Goal: Transaction & Acquisition: Subscribe to service/newsletter

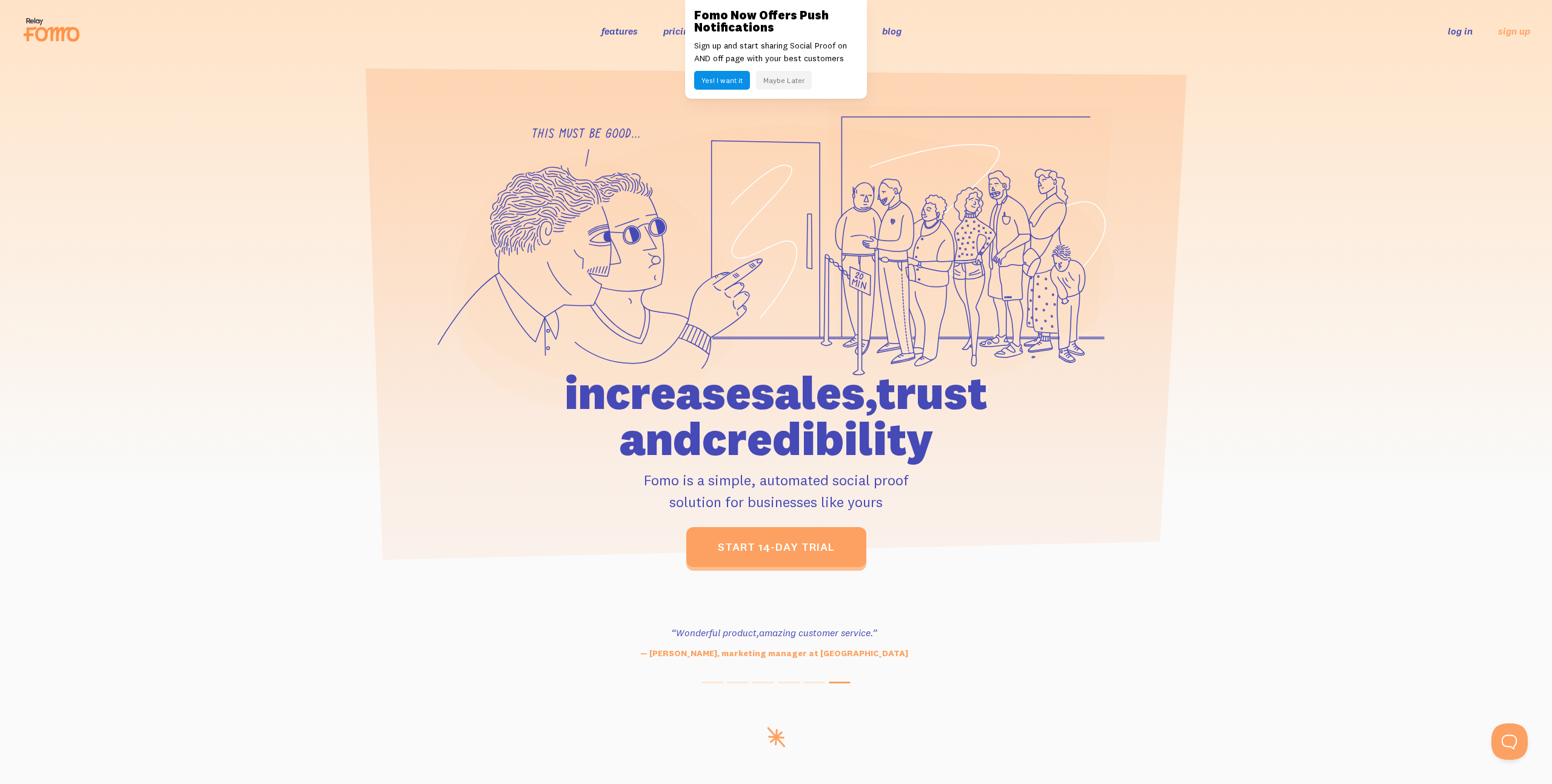
scroll to position [45, 0]
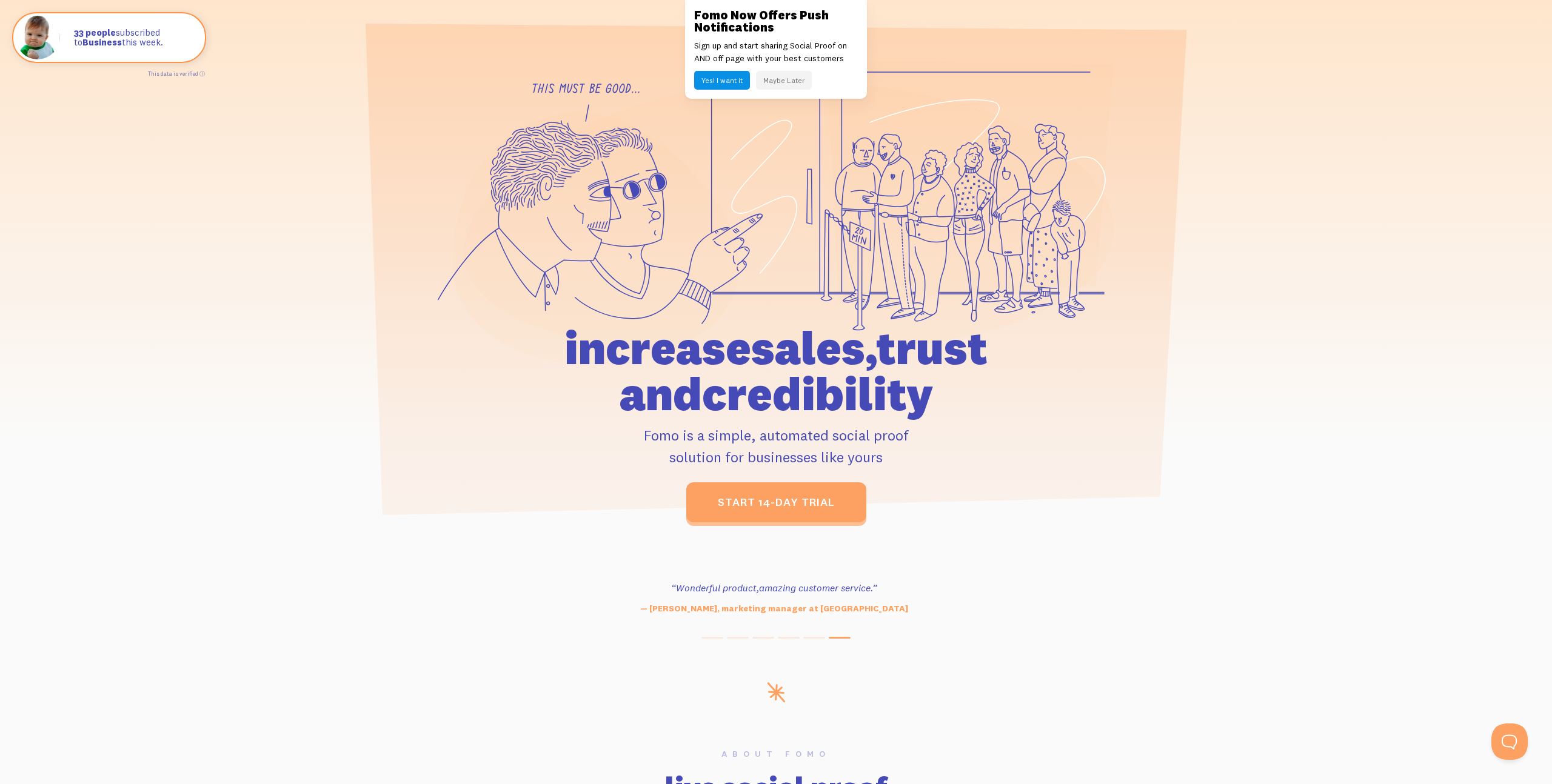
click at [779, 82] on button "Maybe Later" at bounding box center [784, 80] width 56 height 19
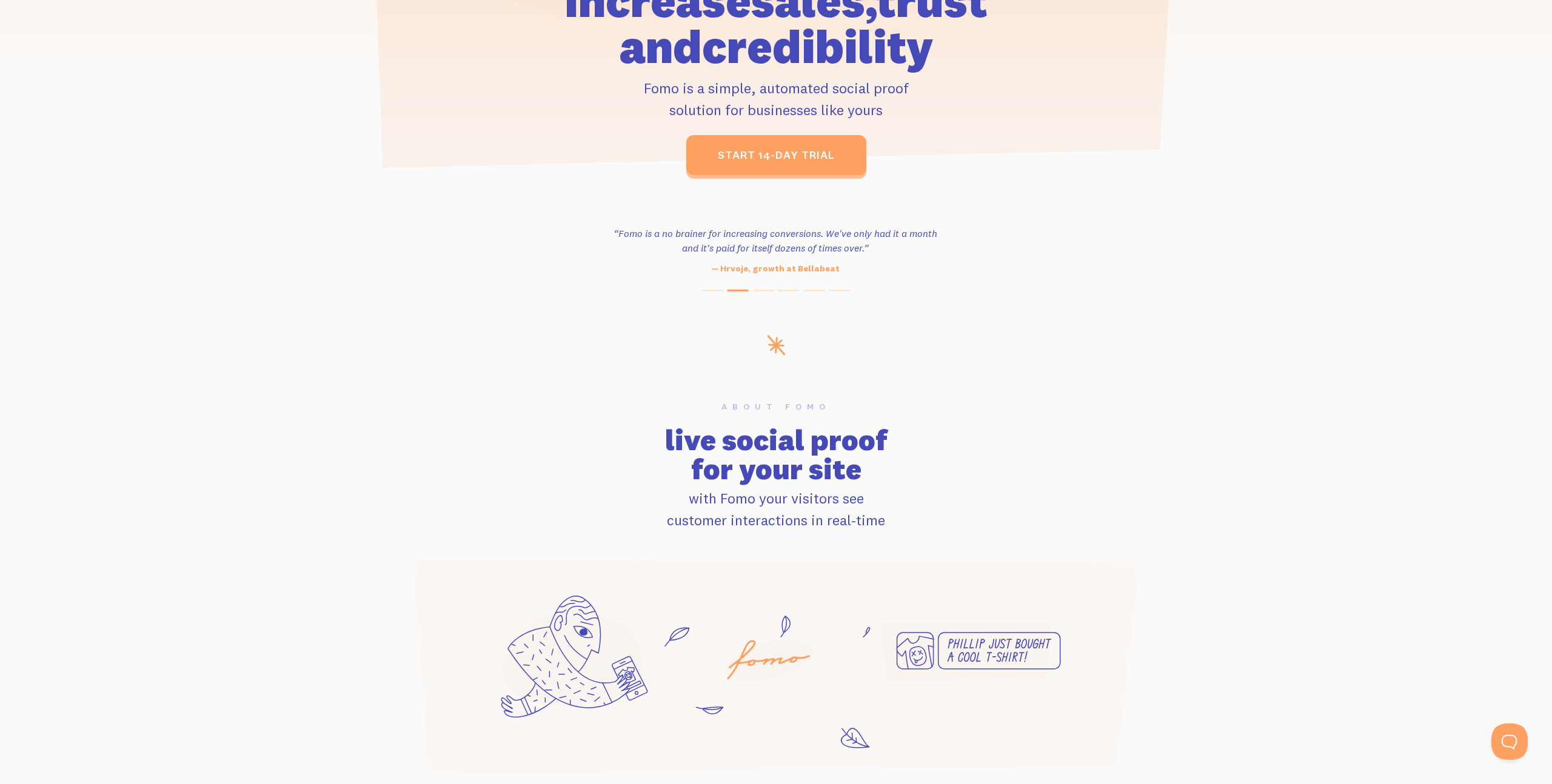
scroll to position [0, 0]
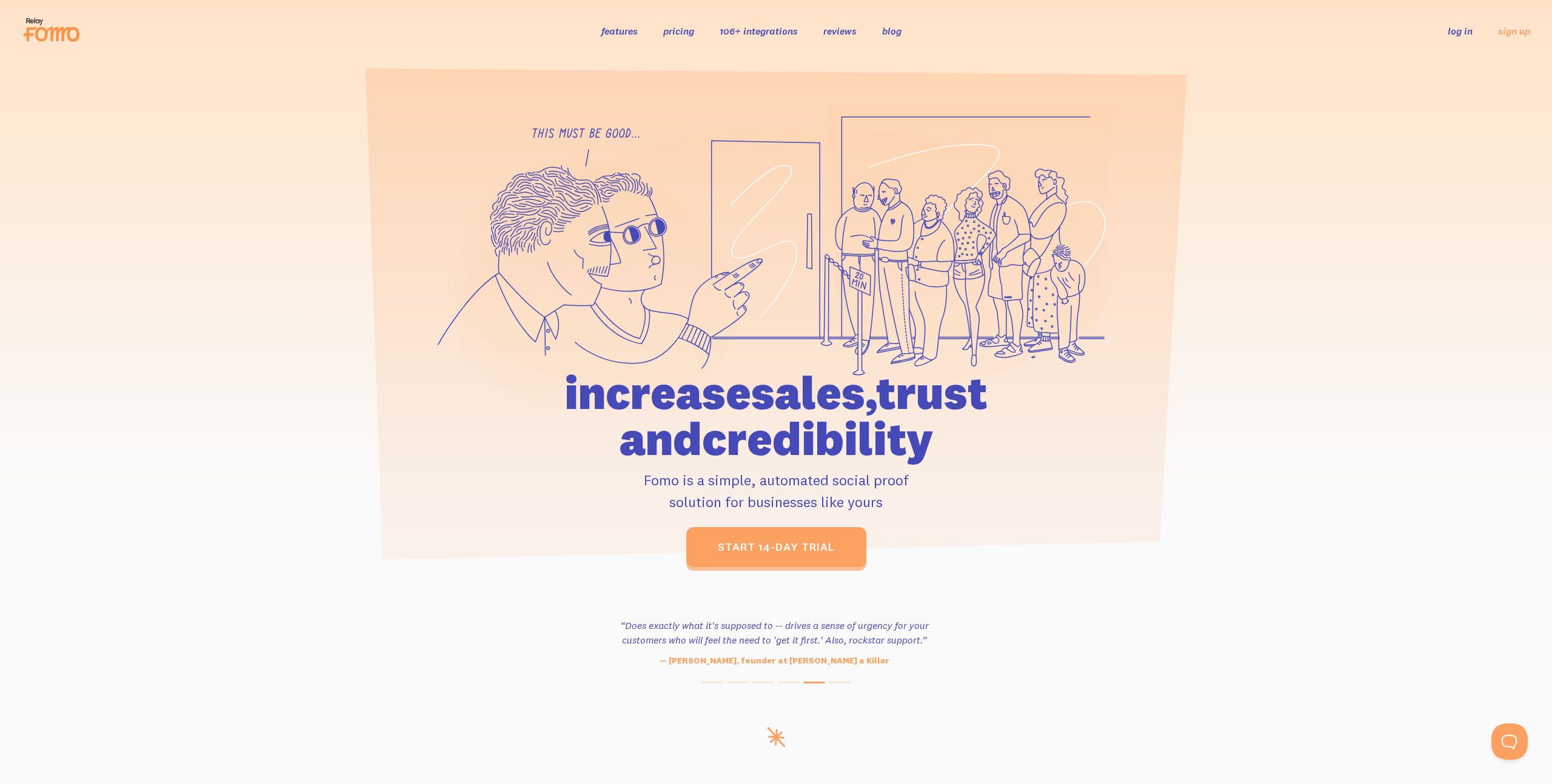
click at [690, 31] on link "pricing" at bounding box center [678, 31] width 31 height 12
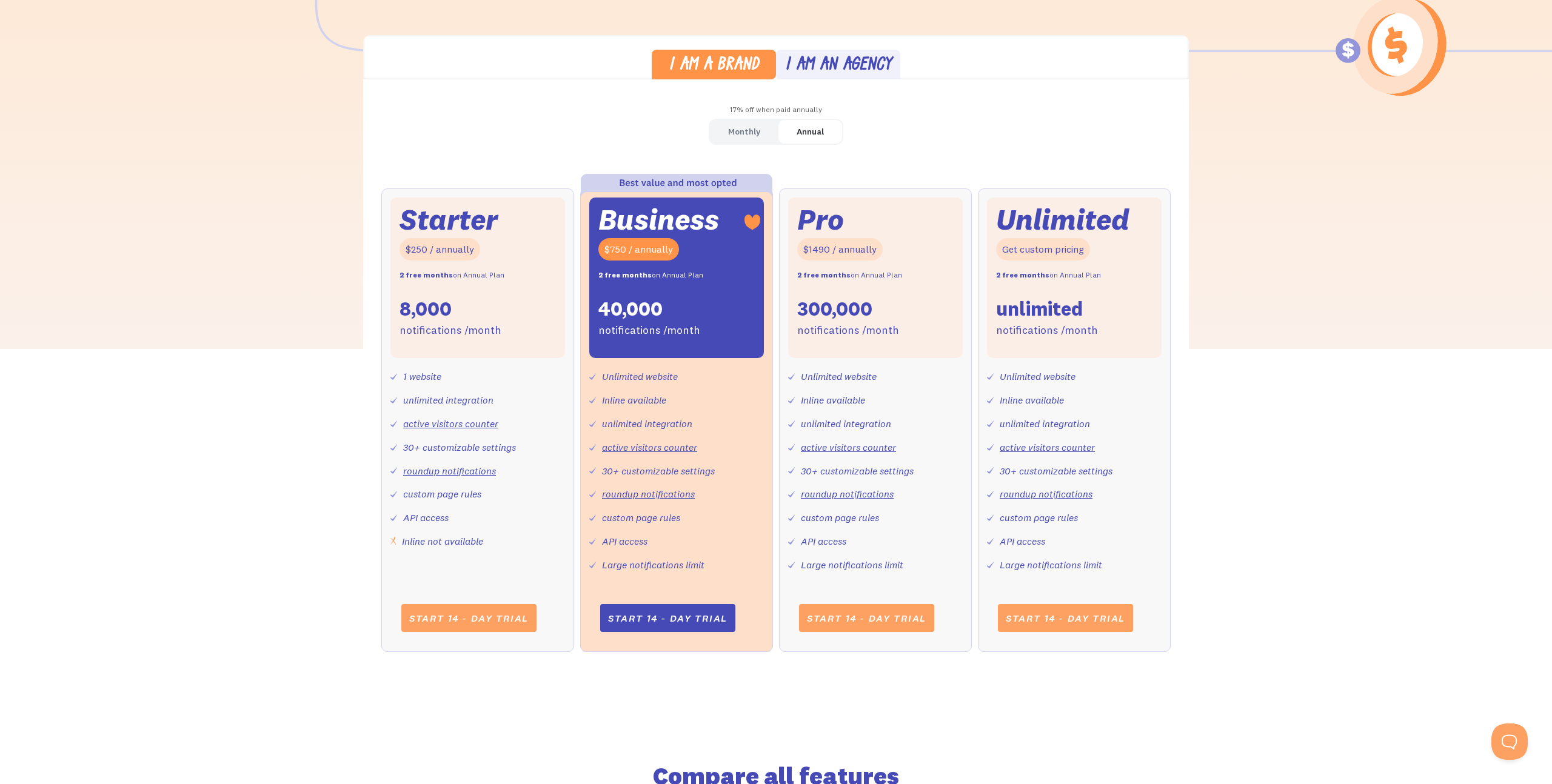
scroll to position [348, 0]
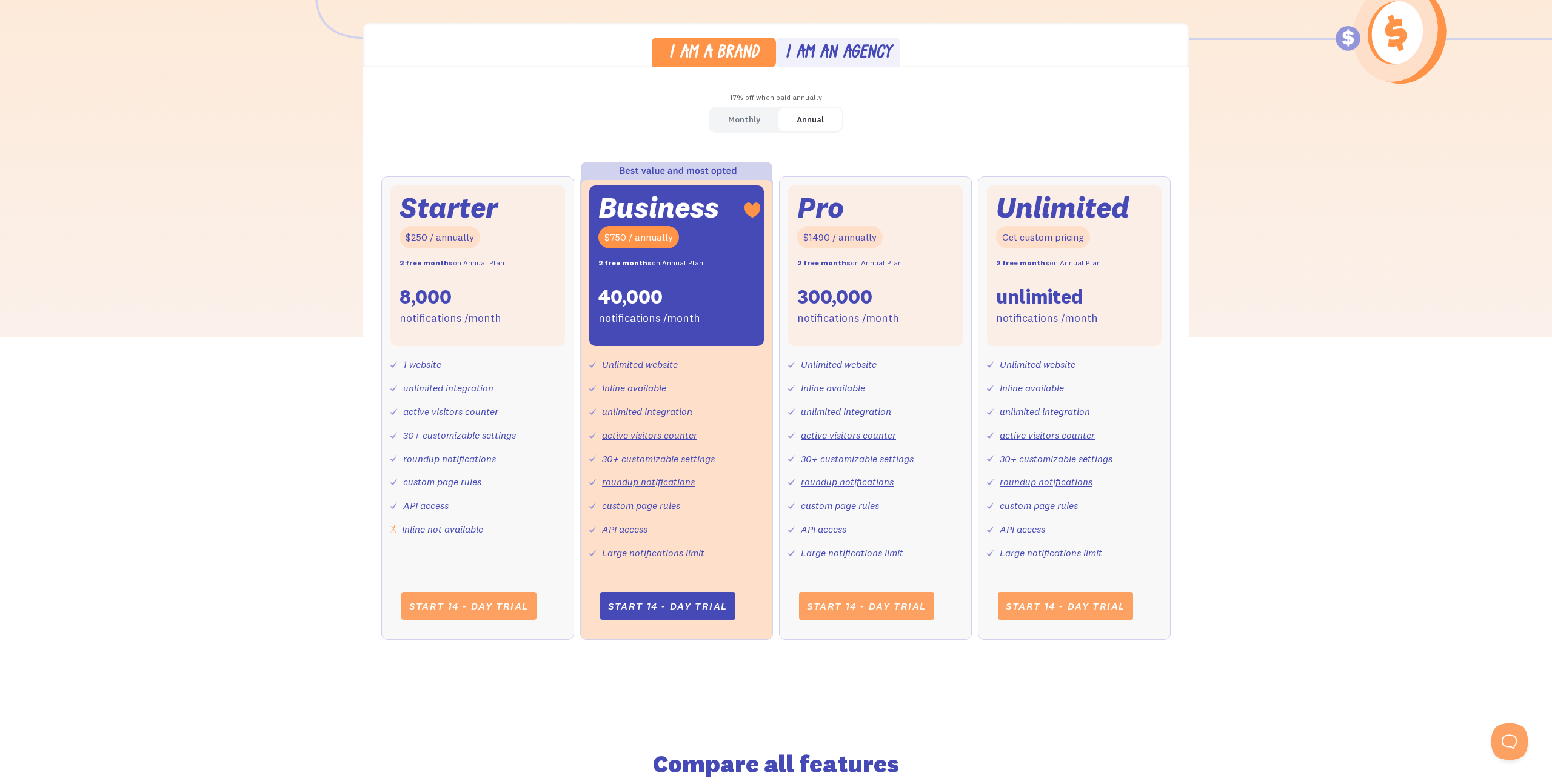
click at [865, 56] on div "I am an agency" at bounding box center [838, 54] width 107 height 18
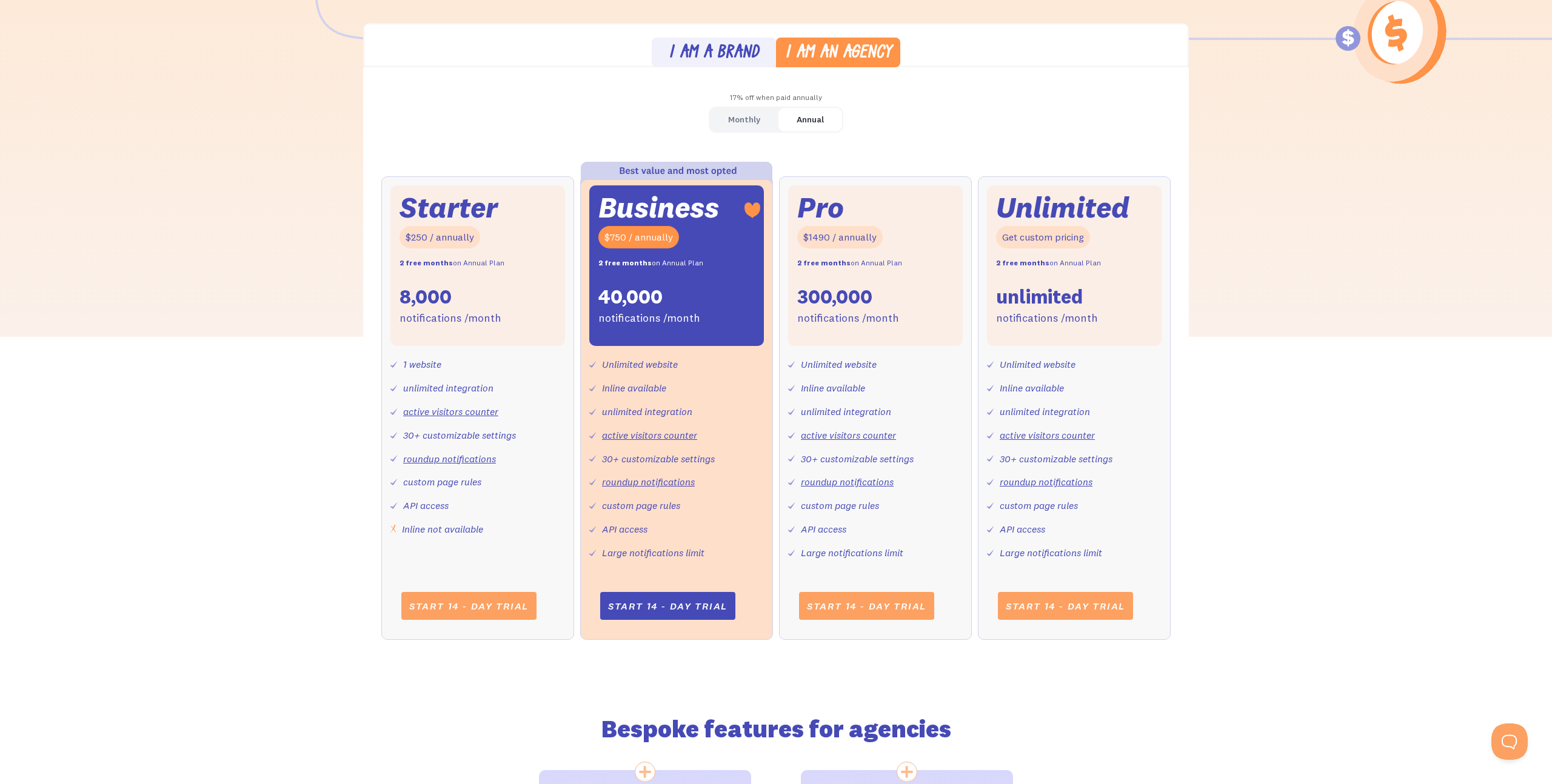
click at [738, 53] on div "I am a brand" at bounding box center [713, 54] width 91 height 18
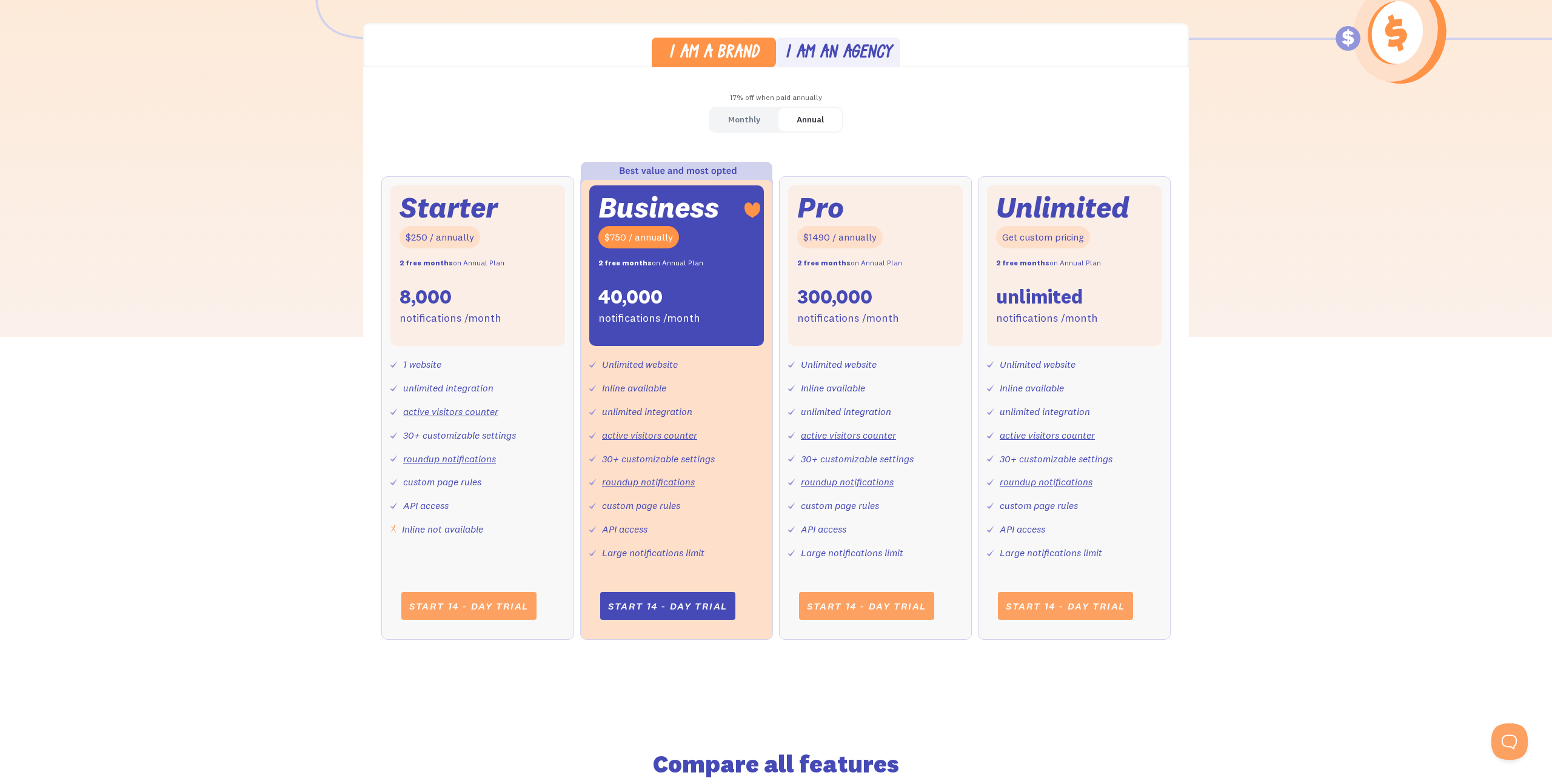
click at [752, 119] on div "Monthly" at bounding box center [744, 119] width 32 height 18
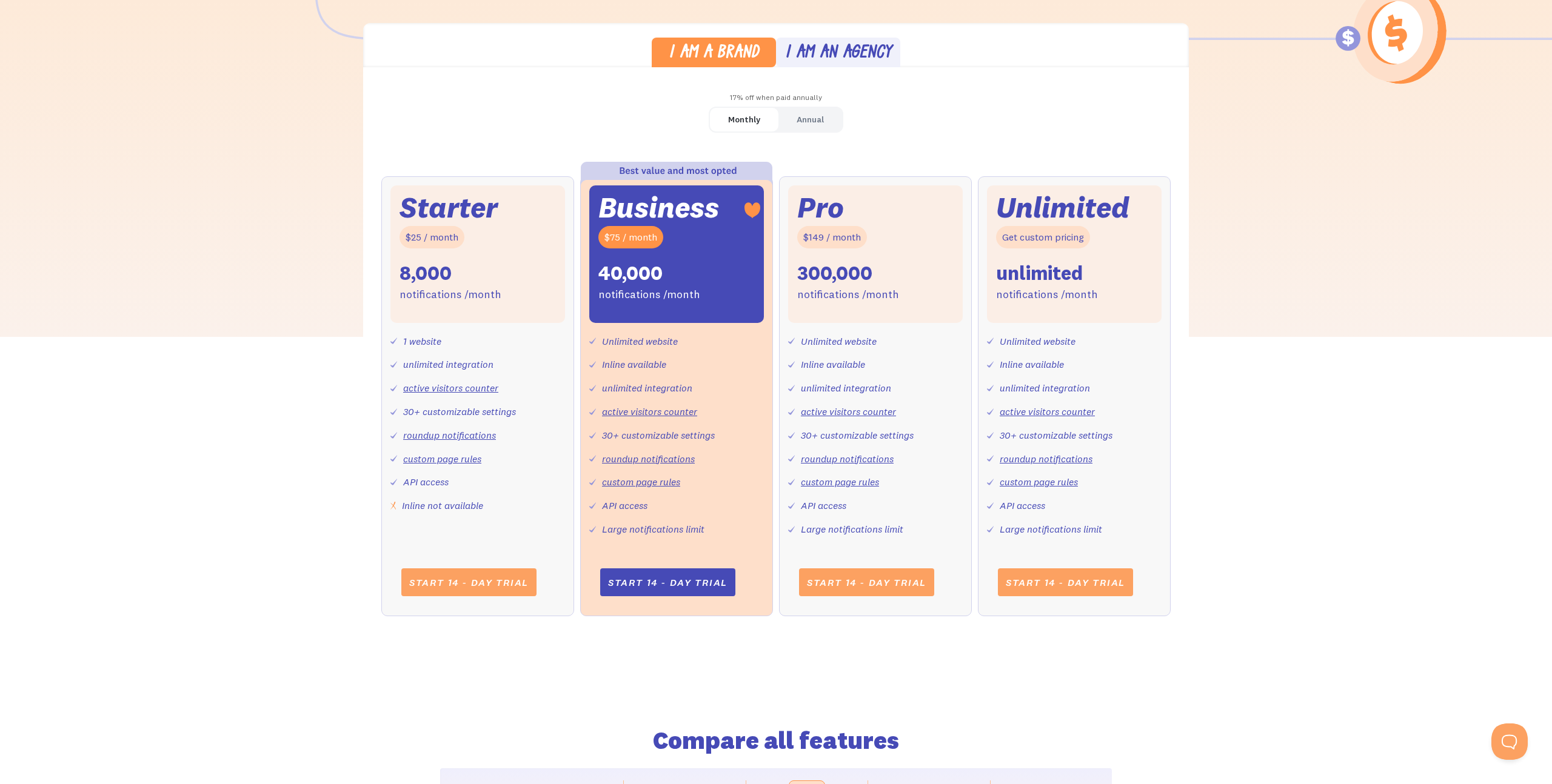
click at [819, 117] on div "Annual" at bounding box center [810, 119] width 27 height 18
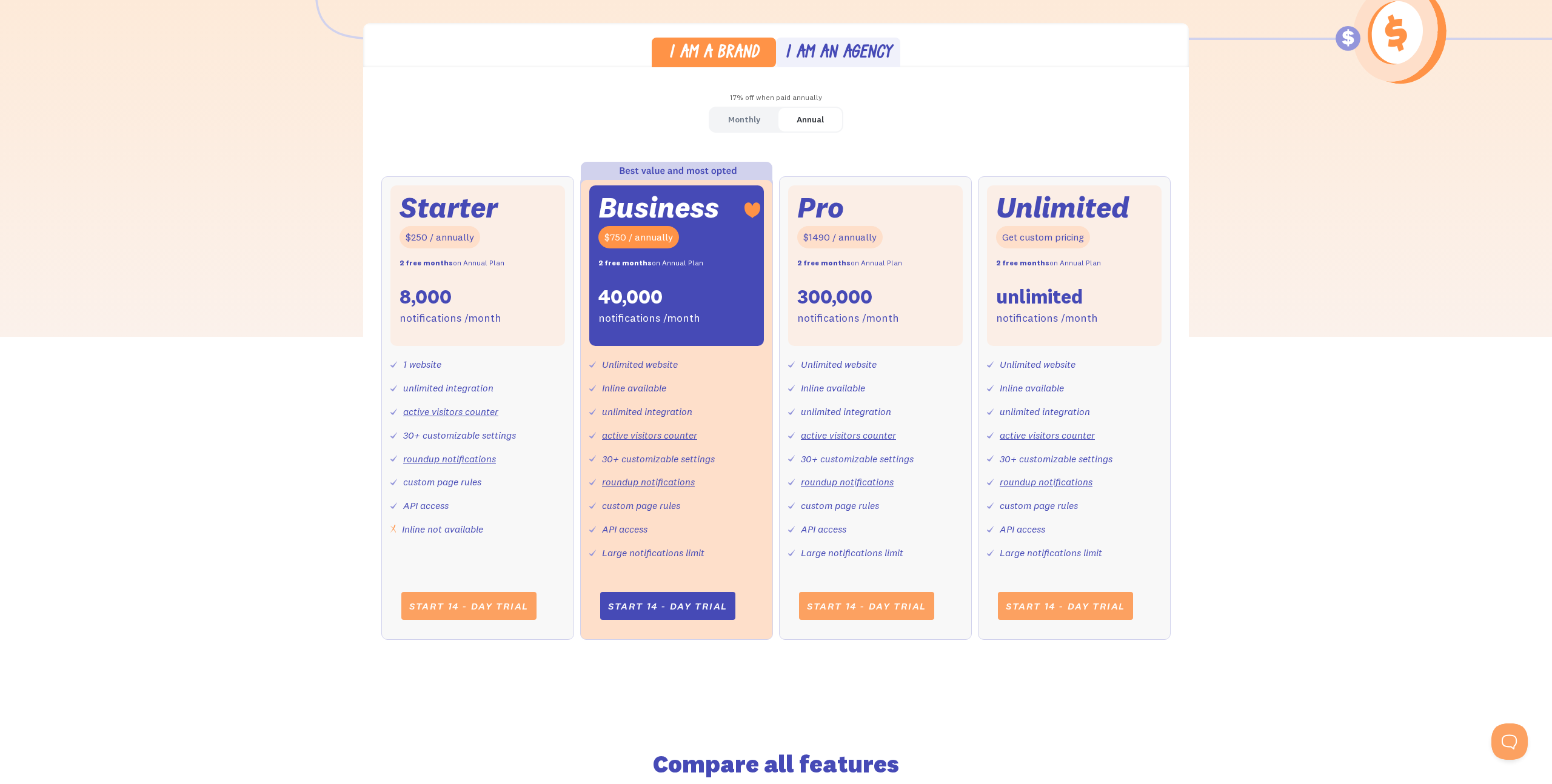
scroll to position [0, 0]
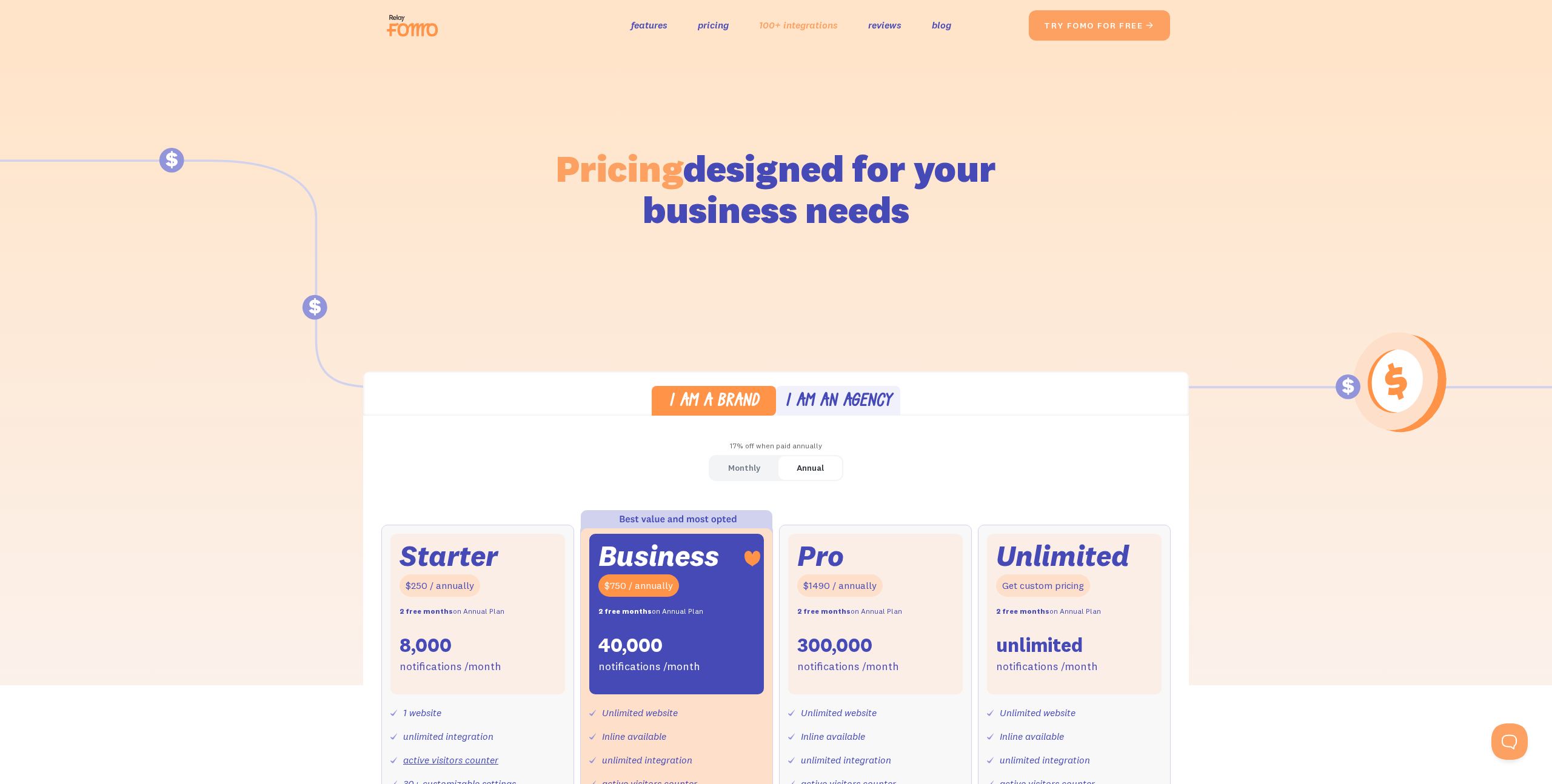
click at [789, 22] on link "100+ integrations" at bounding box center [798, 25] width 79 height 18
click at [1088, 24] on link "try fomo for free " at bounding box center [1099, 25] width 136 height 29
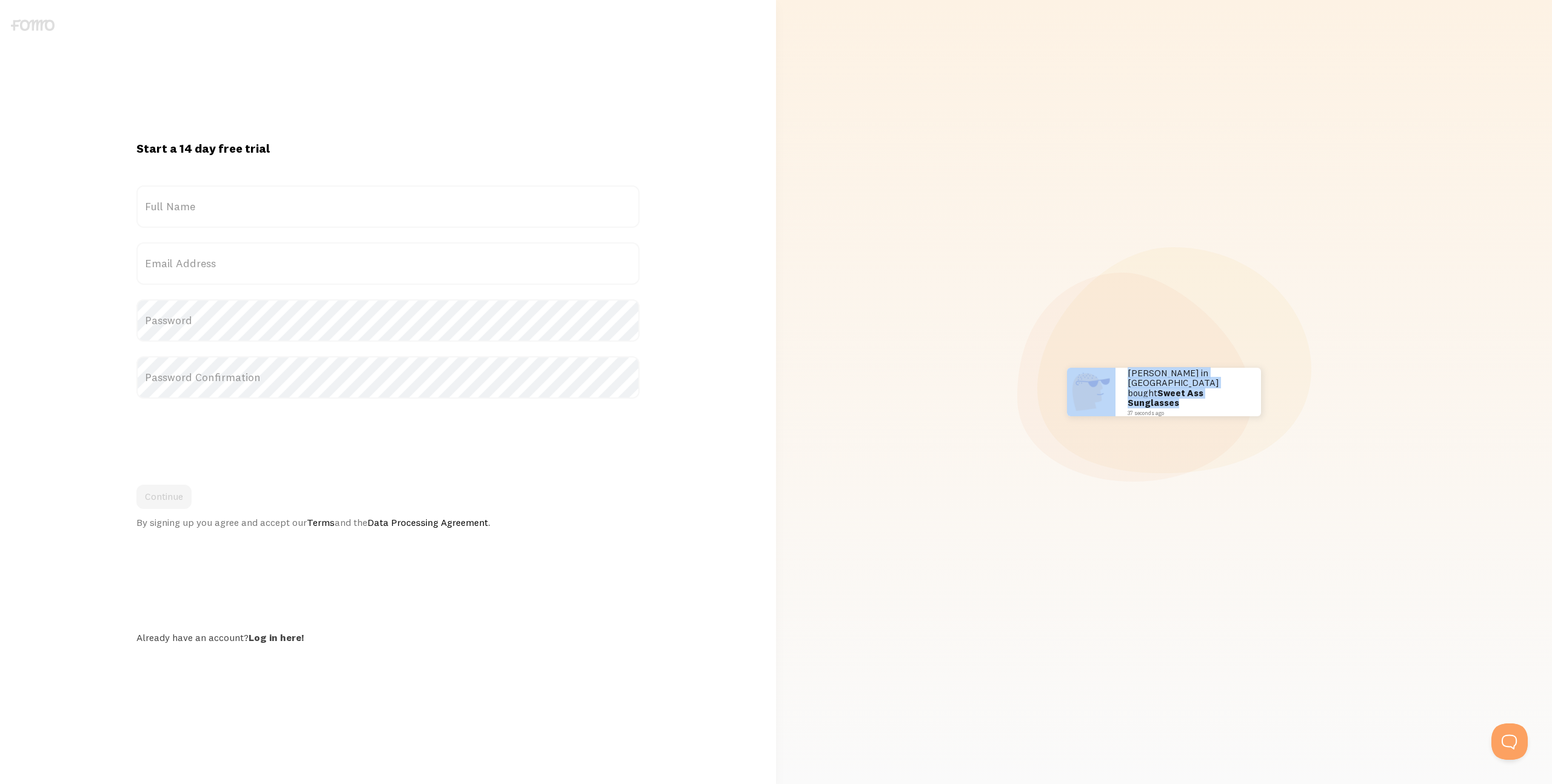
drag, startPoint x: 1242, startPoint y: 391, endPoint x: 1285, endPoint y: 391, distance: 43.0
click at [1294, 401] on div "Scott in San Francisco bought Sweet Ass Sunglasses 37 seconds ago Mr. Bean in E…" at bounding box center [1164, 392] width 762 height 784
click at [1254, 375] on div at bounding box center [1254, 376] width 21 height 21
drag, startPoint x: 1174, startPoint y: 394, endPoint x: 1274, endPoint y: 407, distance: 100.8
click at [1265, 408] on div "Scott in San Francisco bought Sweet Ass Sunglasses 37 seconds ago Mr. Bean in E…" at bounding box center [1164, 392] width 762 height 784
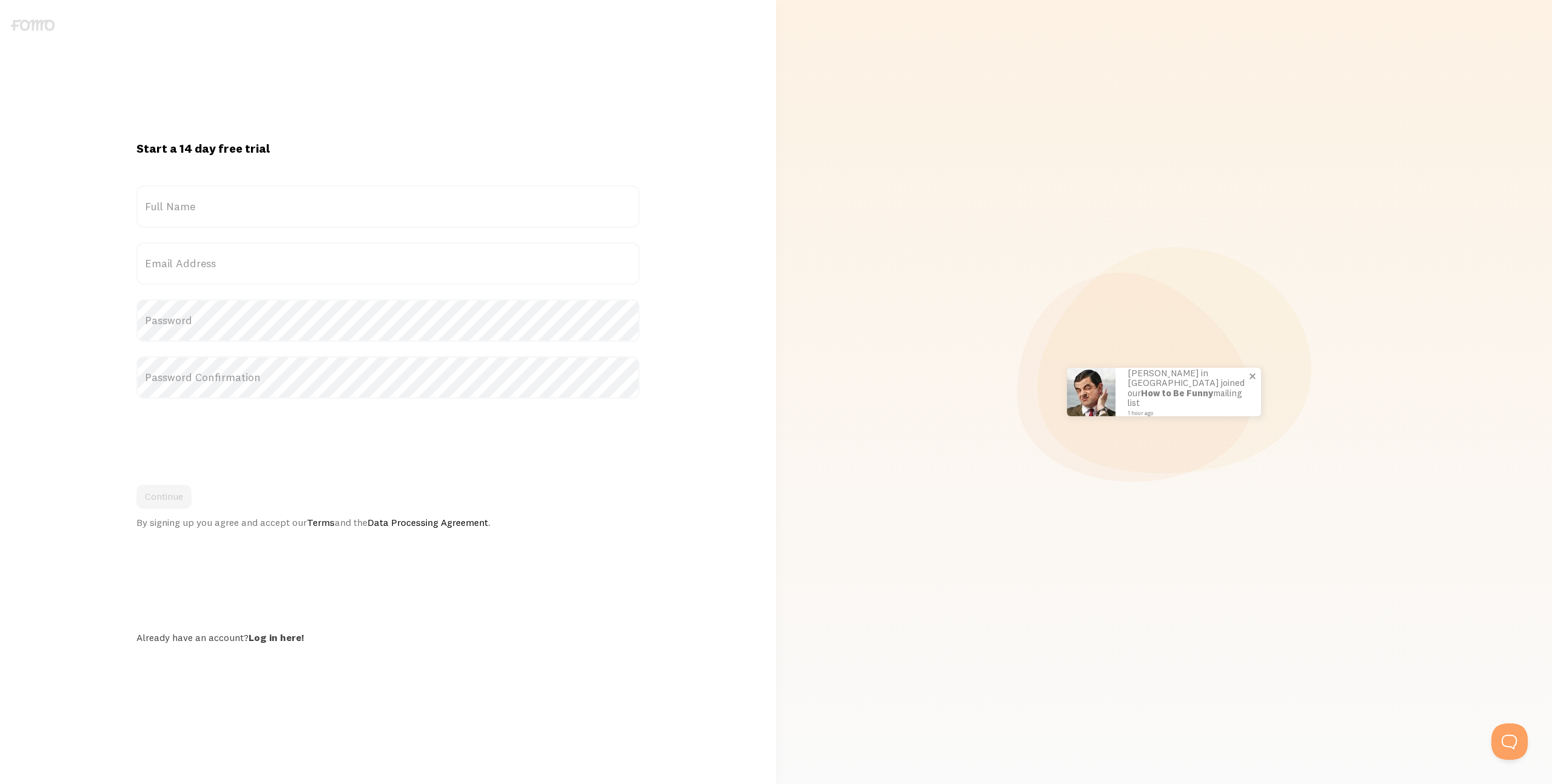
click at [1209, 371] on div "Mr. Bean in England joined our How to Be Funny mailing list 1 hour ago" at bounding box center [1188, 392] width 146 height 48
click at [25, 21] on img at bounding box center [32, 25] width 44 height 12
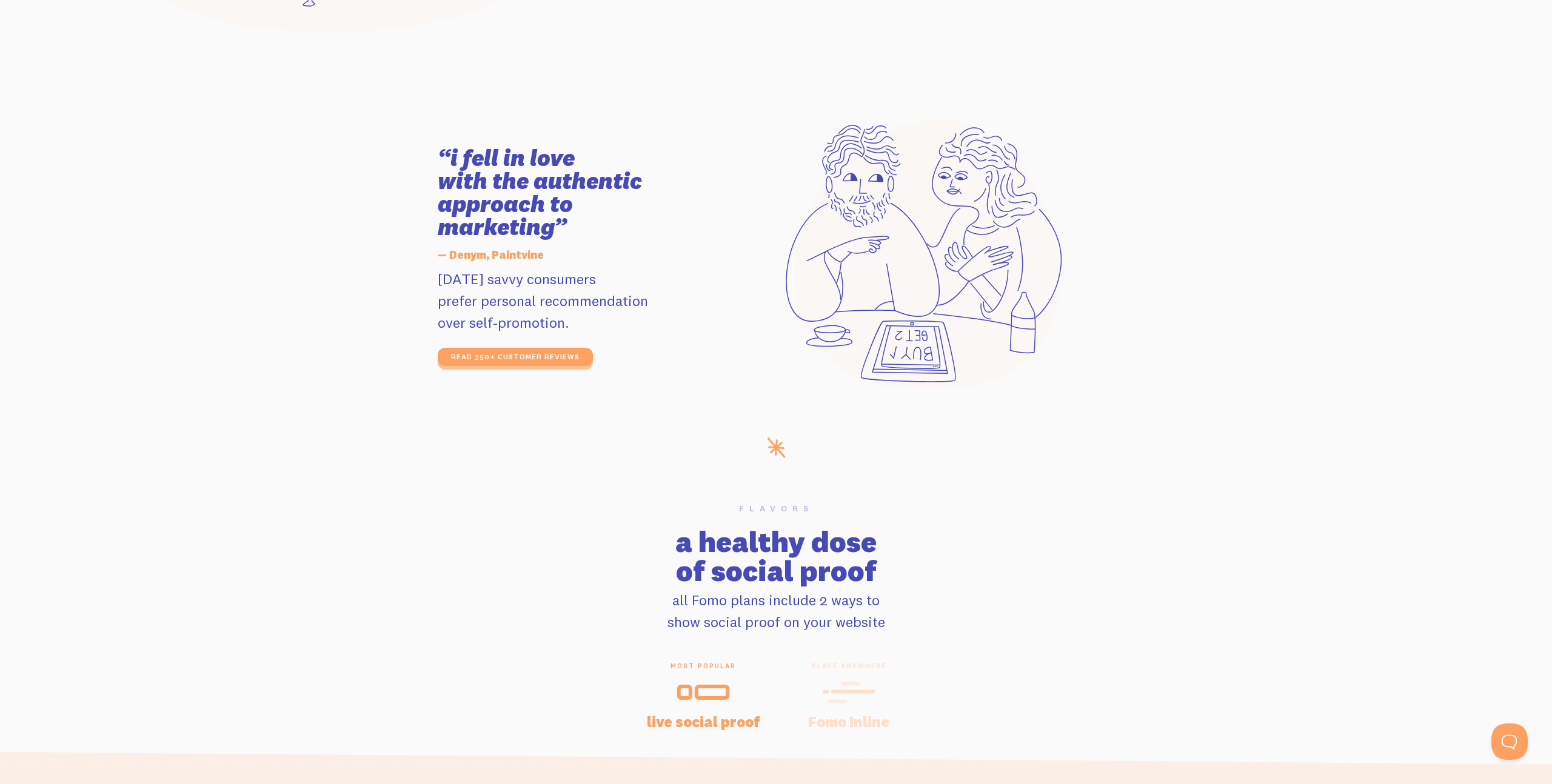
scroll to position [2362, 0]
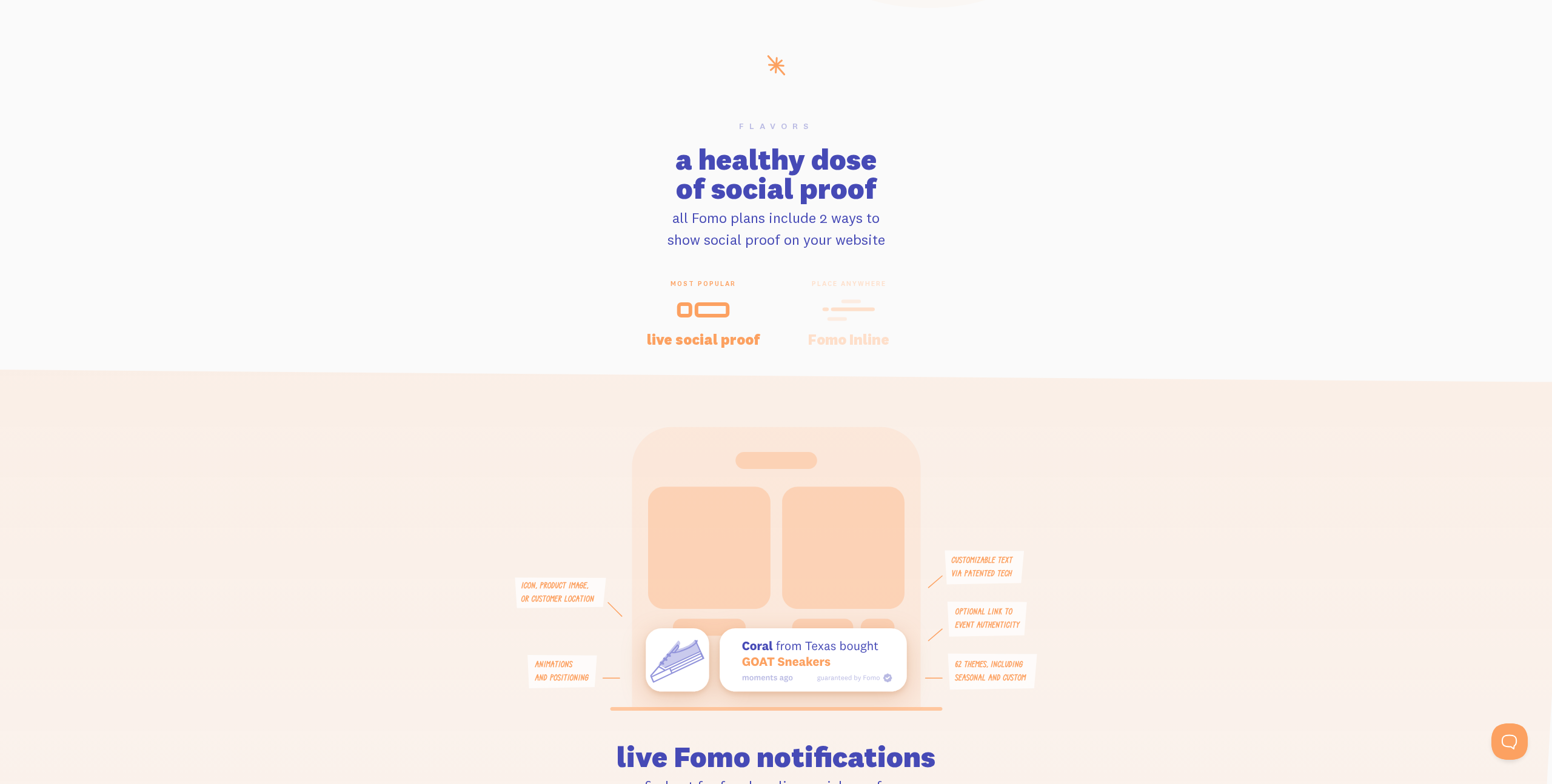
click at [867, 305] on icon at bounding box center [848, 310] width 53 height 27
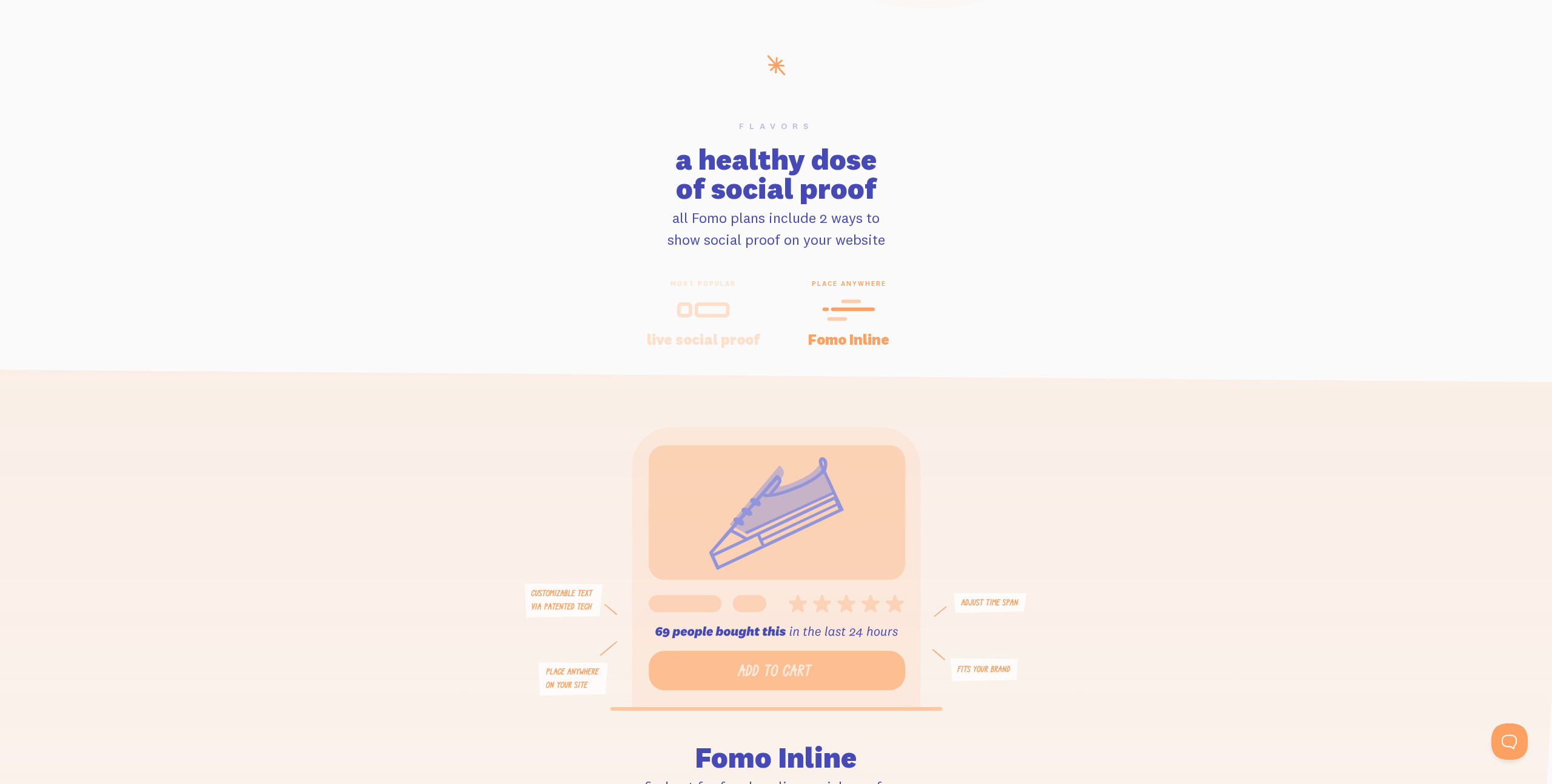
click at [714, 311] on icon at bounding box center [702, 310] width 53 height 27
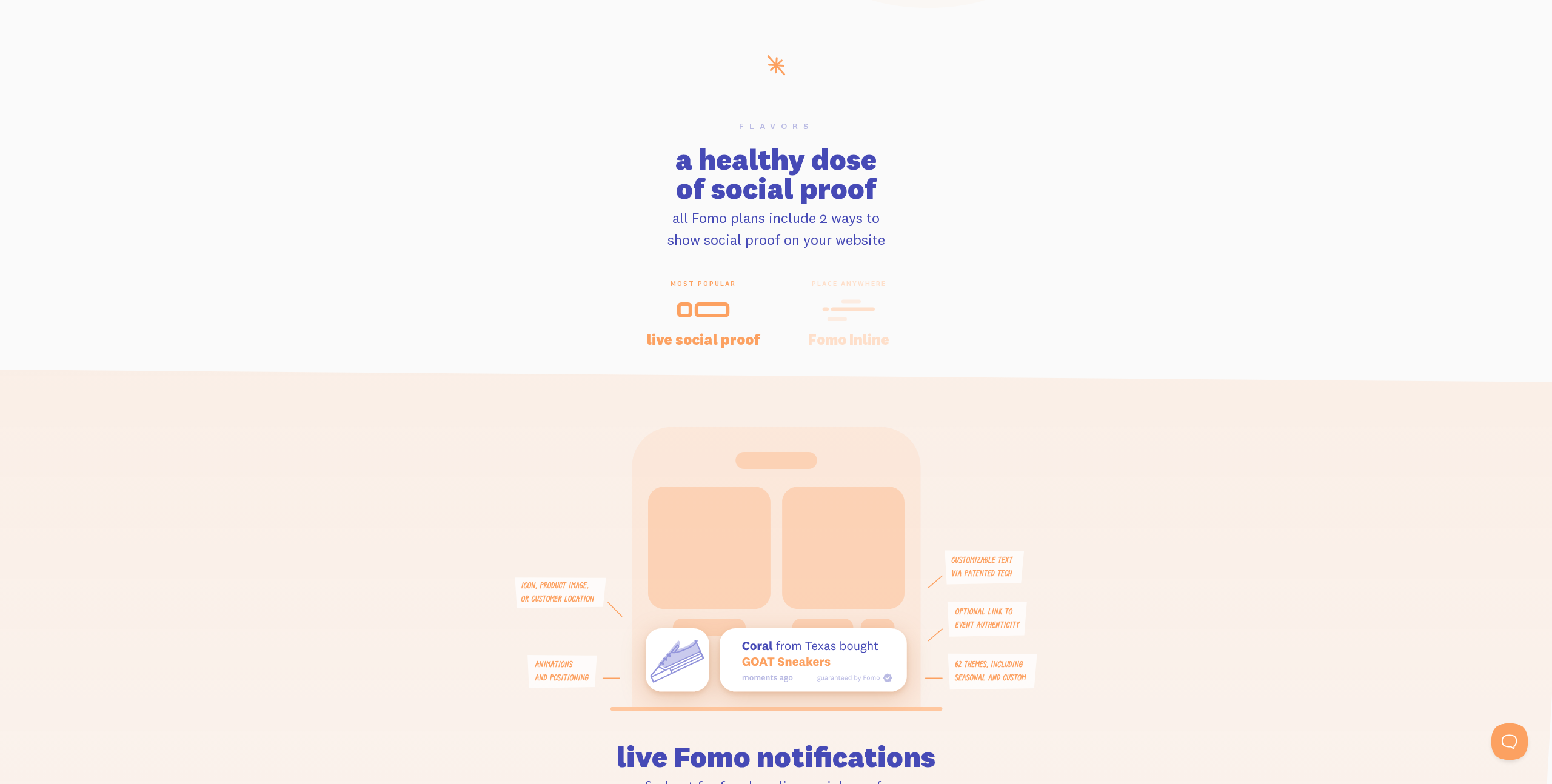
click at [823, 313] on icon at bounding box center [848, 310] width 53 height 27
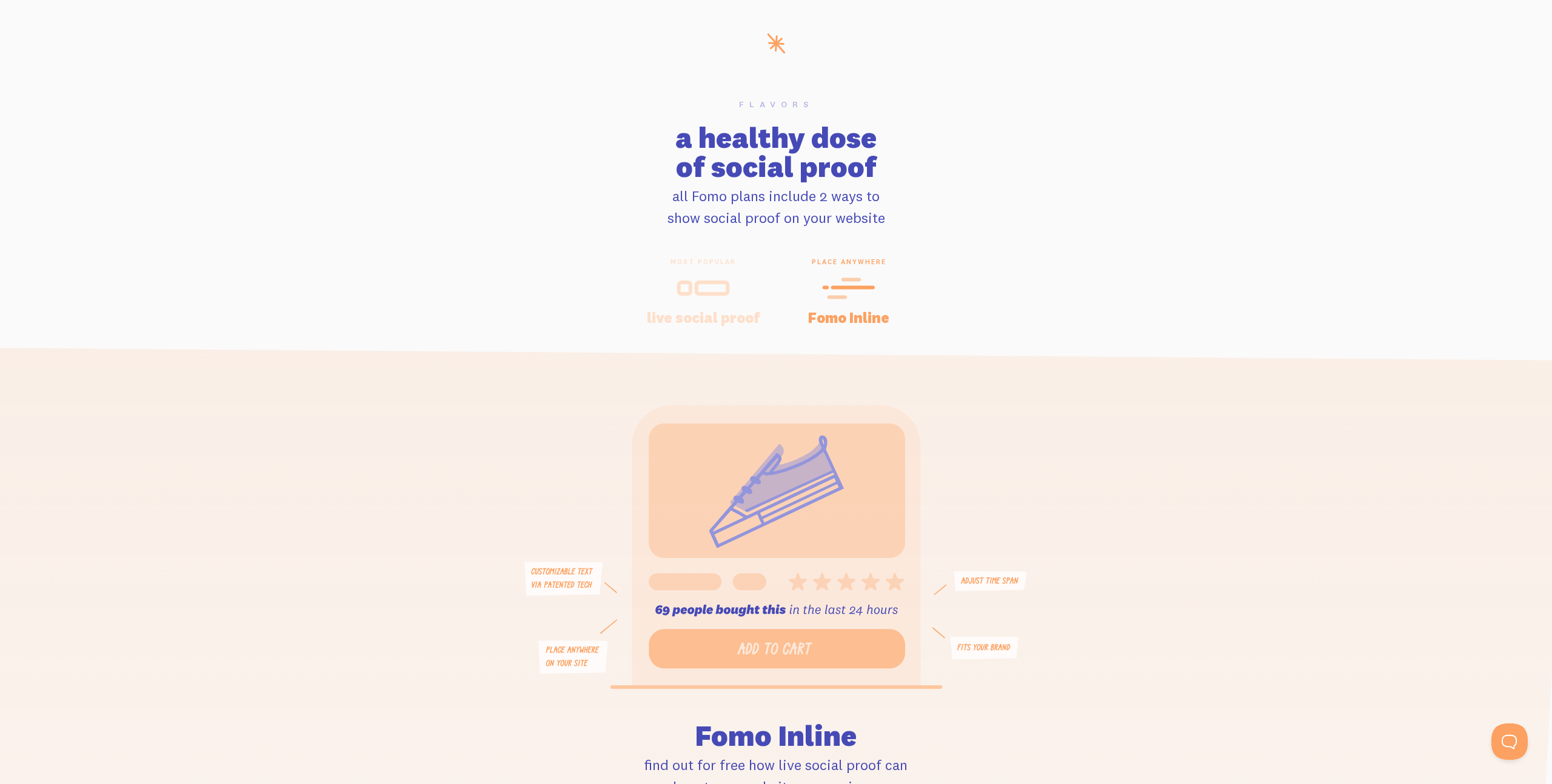
scroll to position [2436, 0]
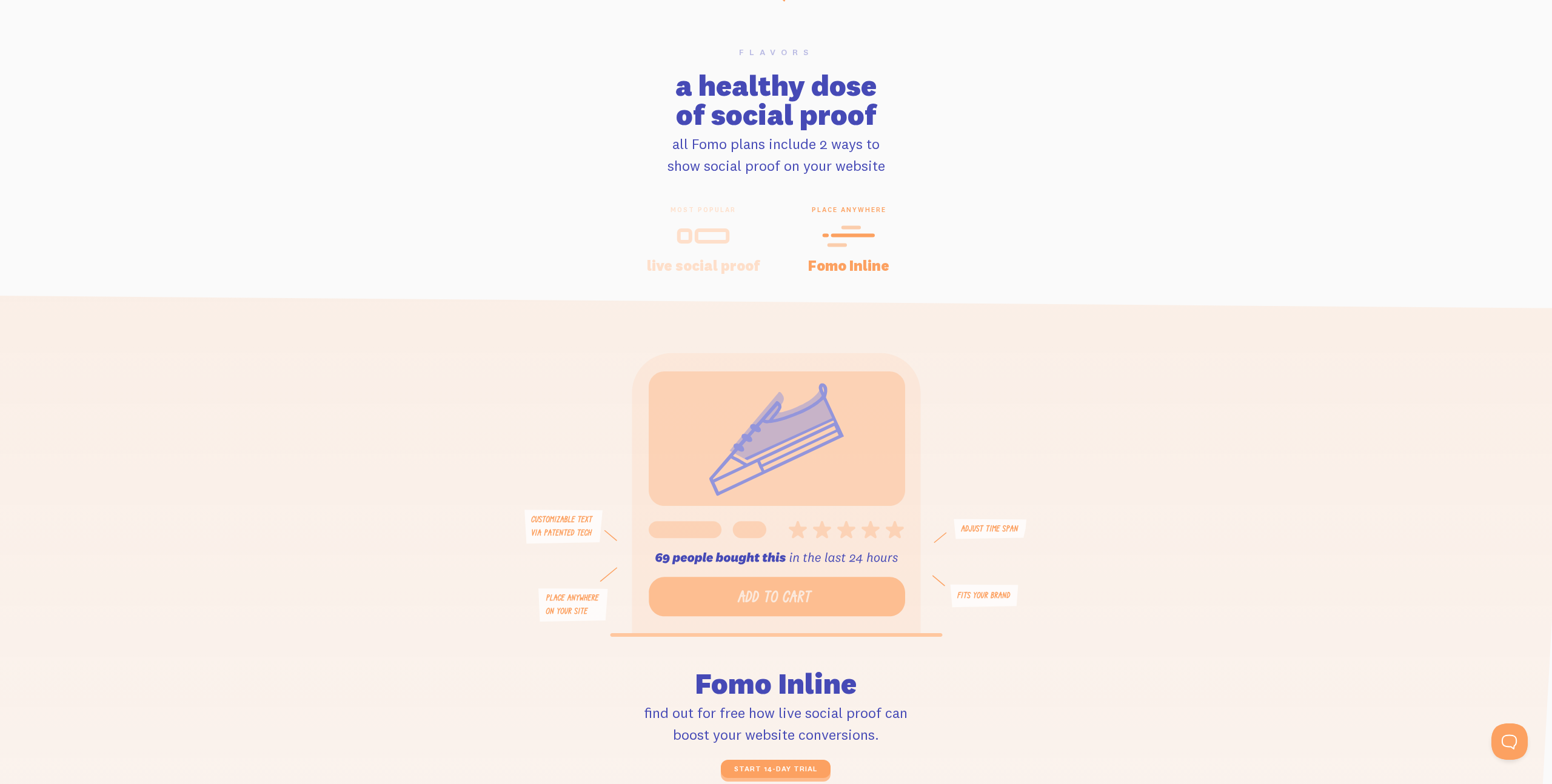
click at [724, 259] on h4 "live social proof" at bounding box center [703, 265] width 117 height 14
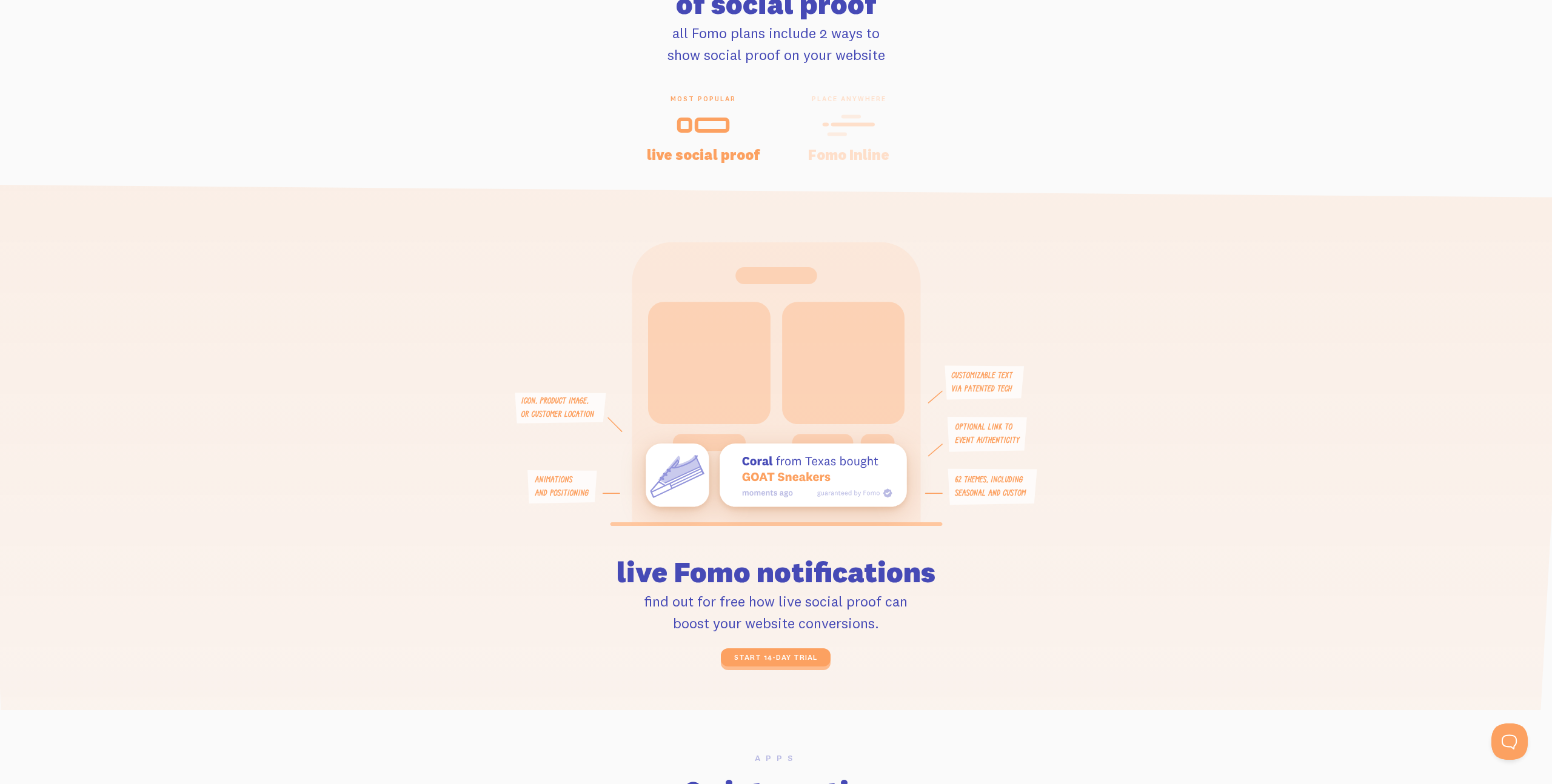
scroll to position [2553, 0]
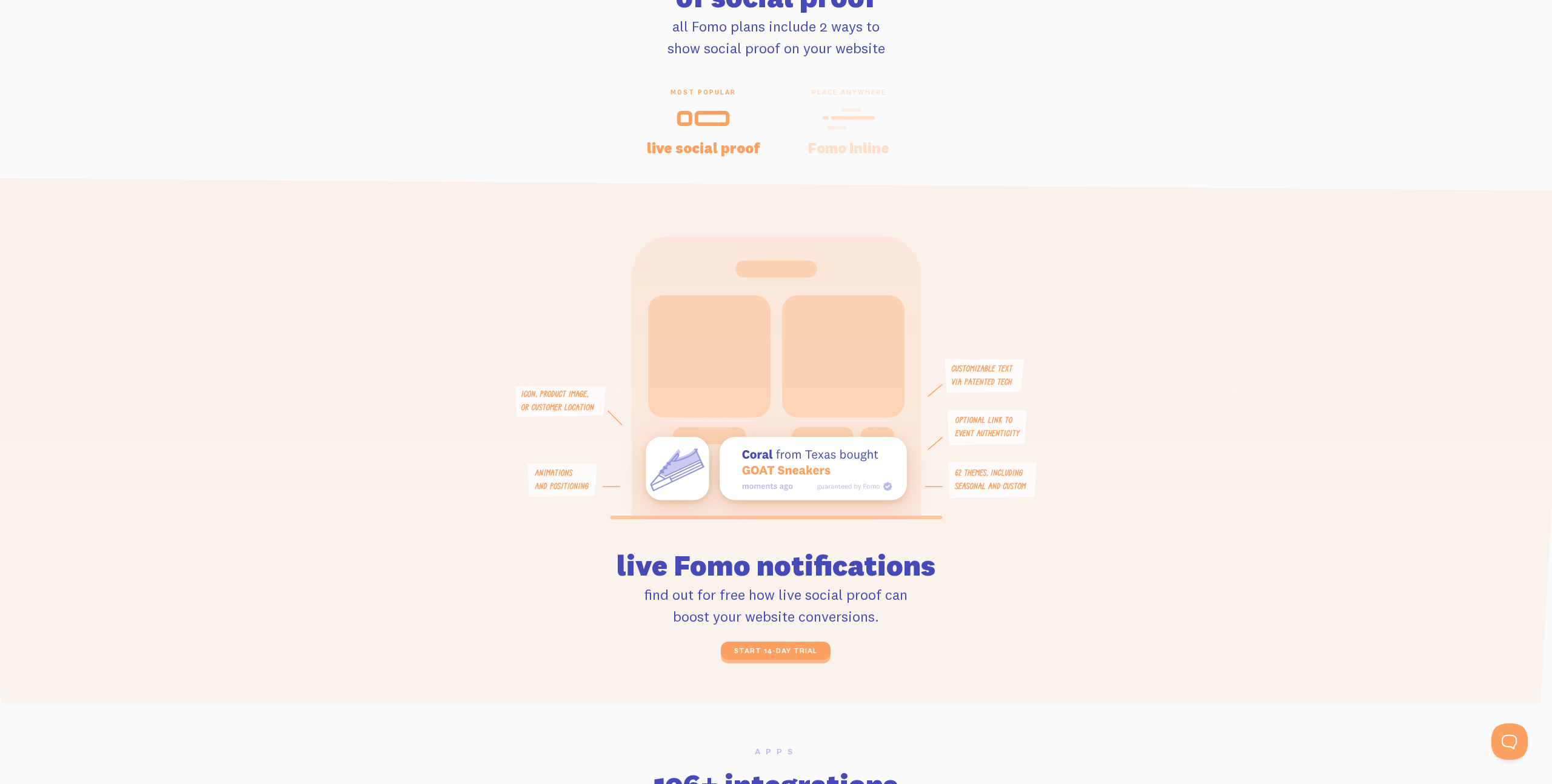
click at [857, 145] on h4 "Fomo Inline" at bounding box center [849, 148] width 117 height 14
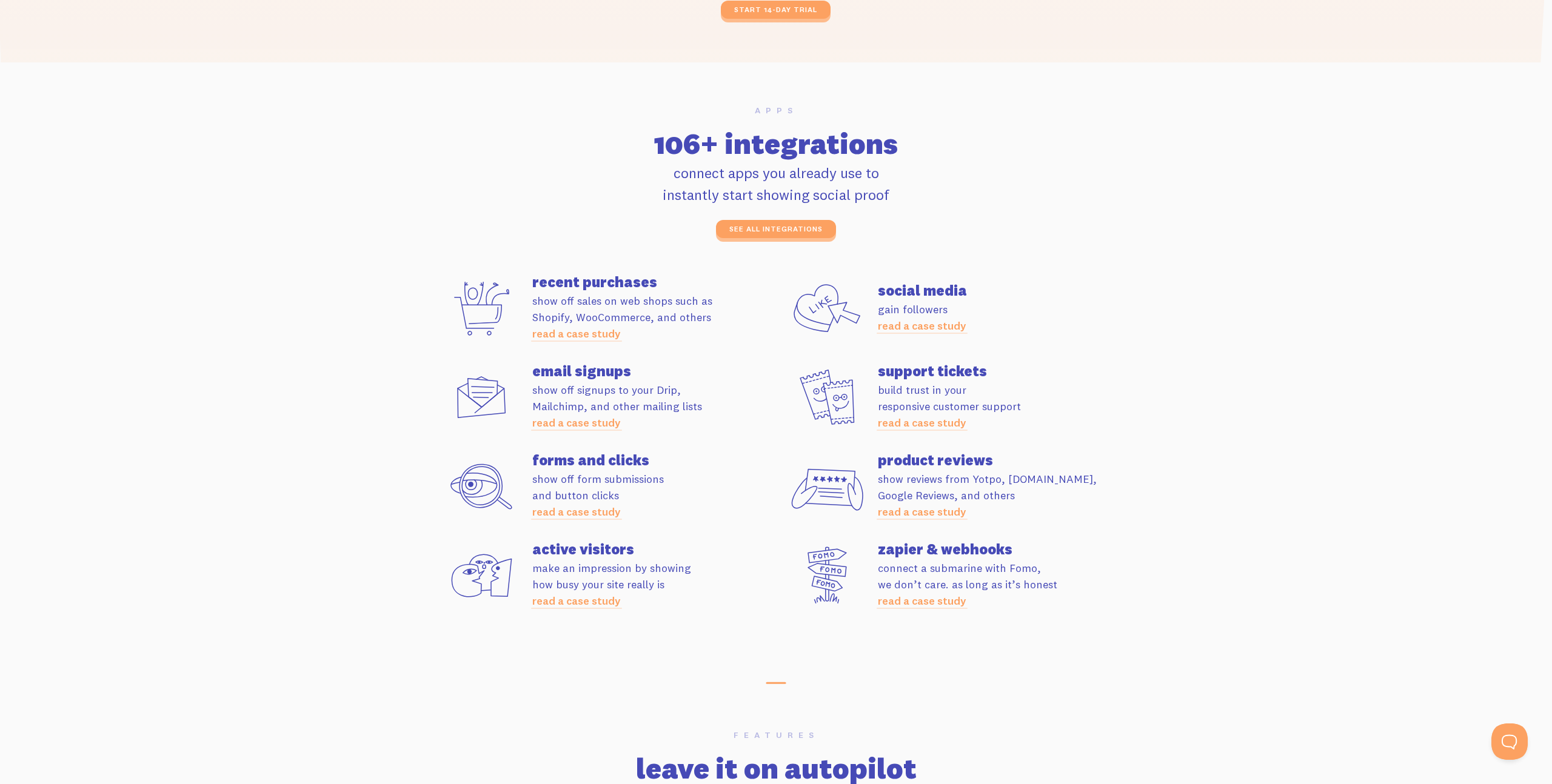
scroll to position [3294, 0]
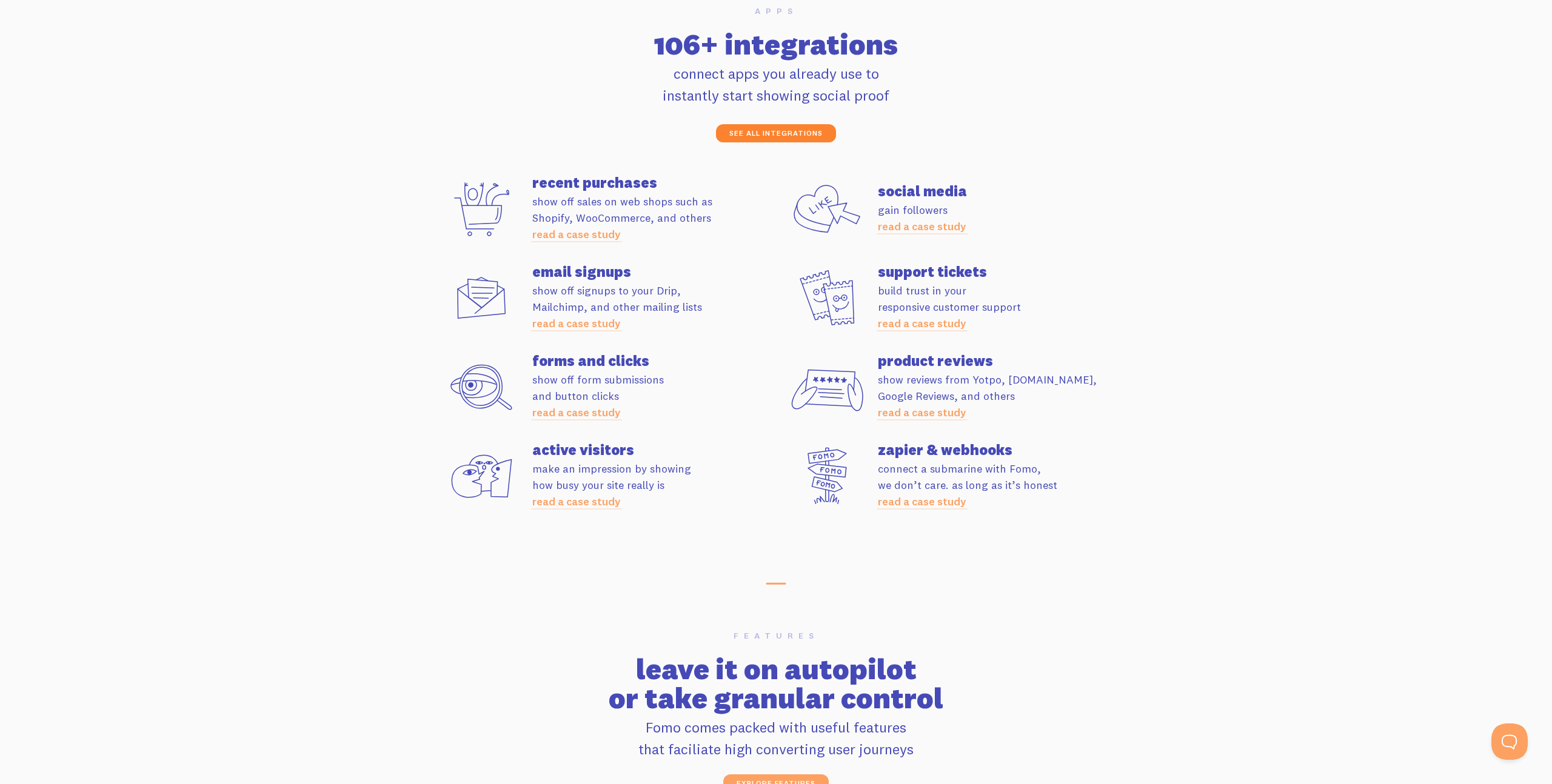
click at [791, 131] on link "see all integrations" at bounding box center [776, 133] width 120 height 18
